Goal: Information Seeking & Learning: Learn about a topic

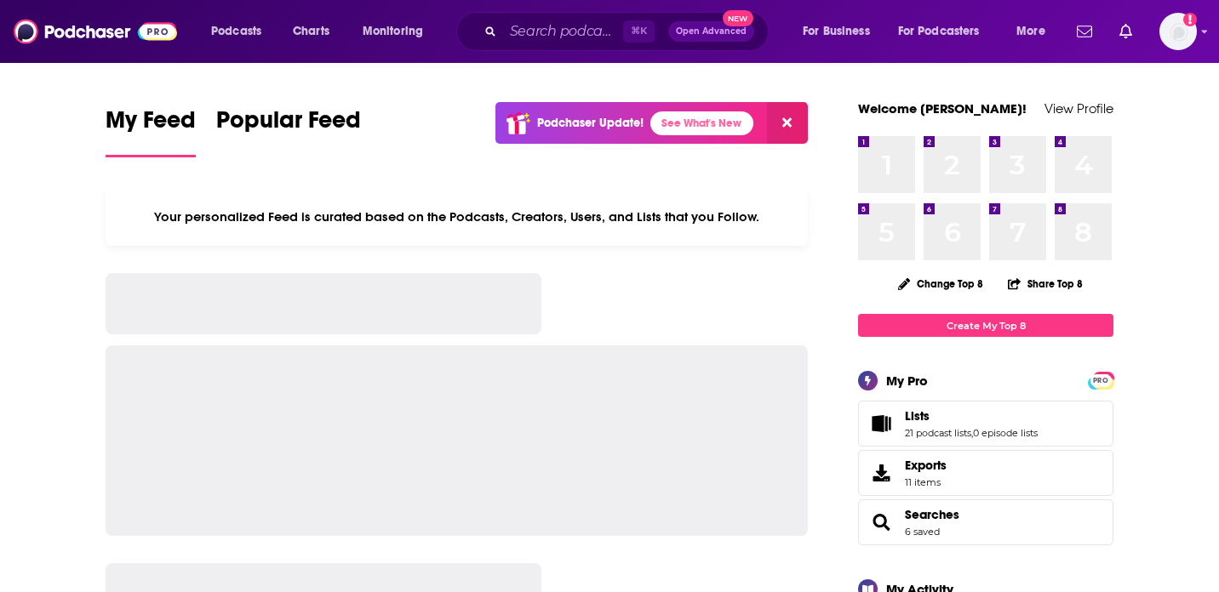
click at [568, 33] on input "Search podcasts, credits, & more..." at bounding box center [563, 31] width 120 height 27
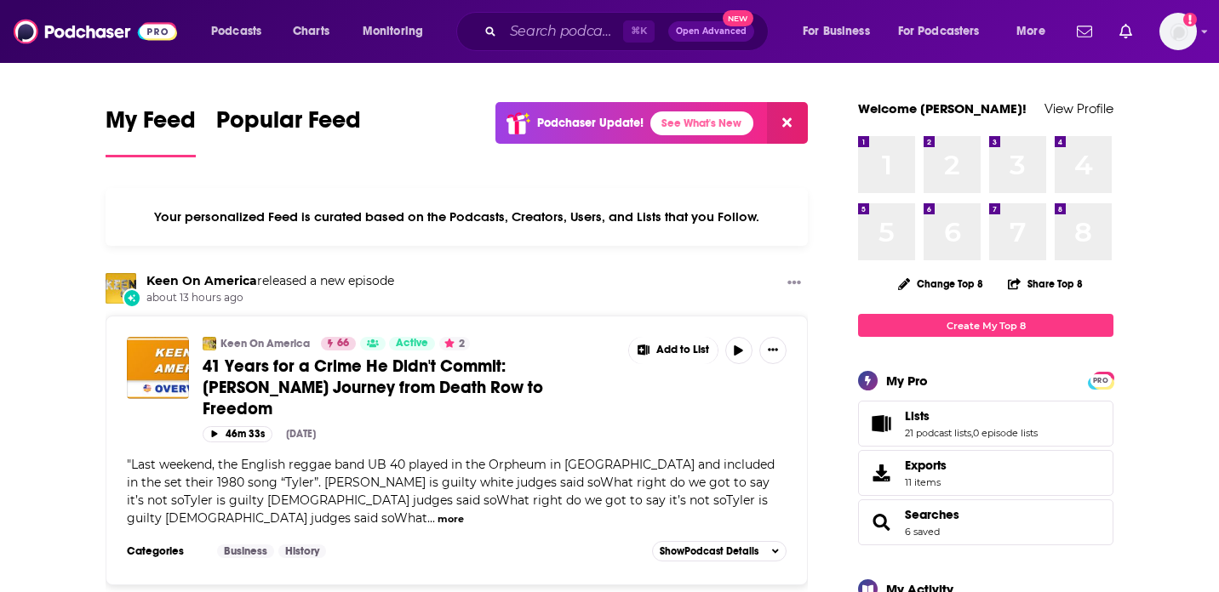
click at [512, 32] on input "Search podcasts, credits, & more..." at bounding box center [563, 31] width 120 height 27
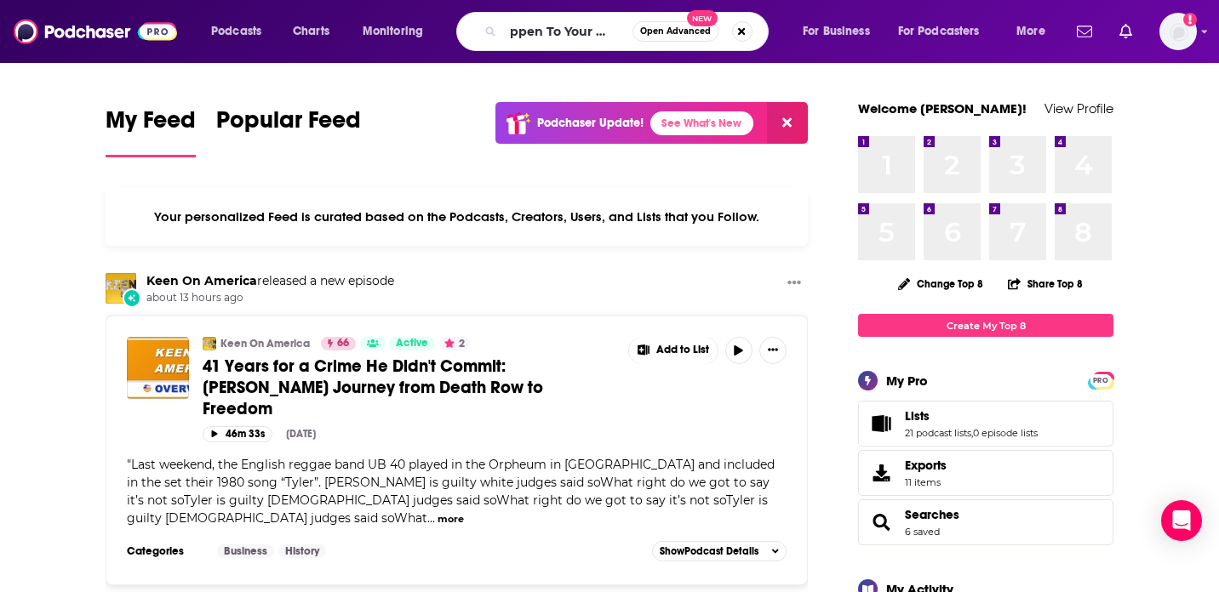
scroll to position [0, 29]
type input "Happen To Your Career"
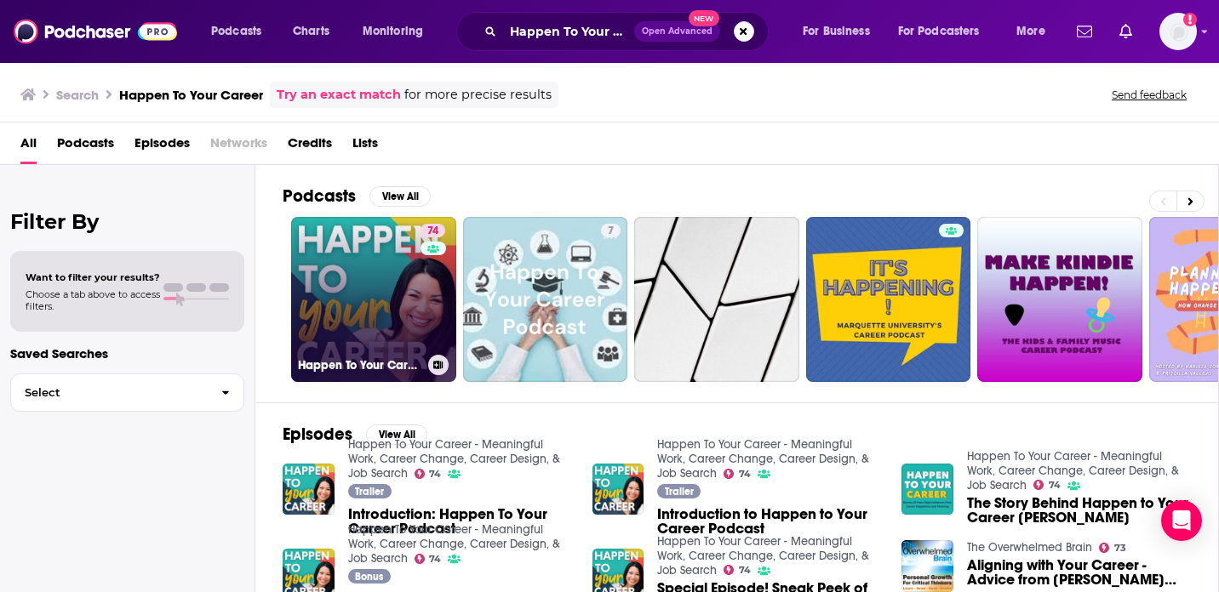
click at [398, 260] on link "74 Happen To Your Career - Meaningful Work, Career Change, Career Design, & Job…" at bounding box center [373, 299] width 165 height 165
